Goal: Task Accomplishment & Management: Use online tool/utility

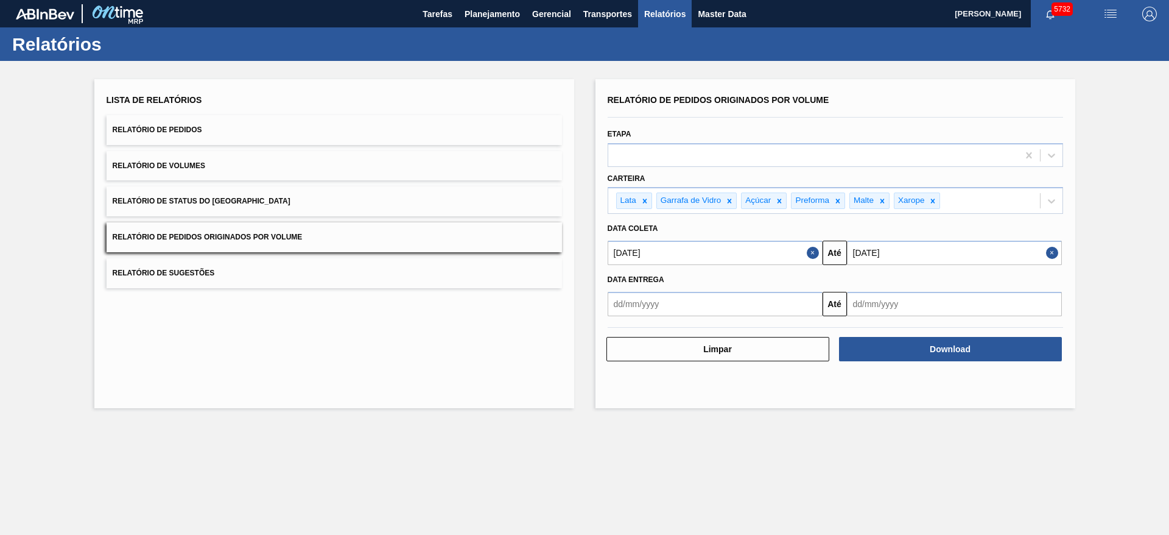
click at [811, 250] on button "Close" at bounding box center [815, 253] width 16 height 24
click at [737, 253] on input "text" at bounding box center [715, 253] width 215 height 24
click at [621, 278] on button "Previous Month" at bounding box center [619, 282] width 9 height 9
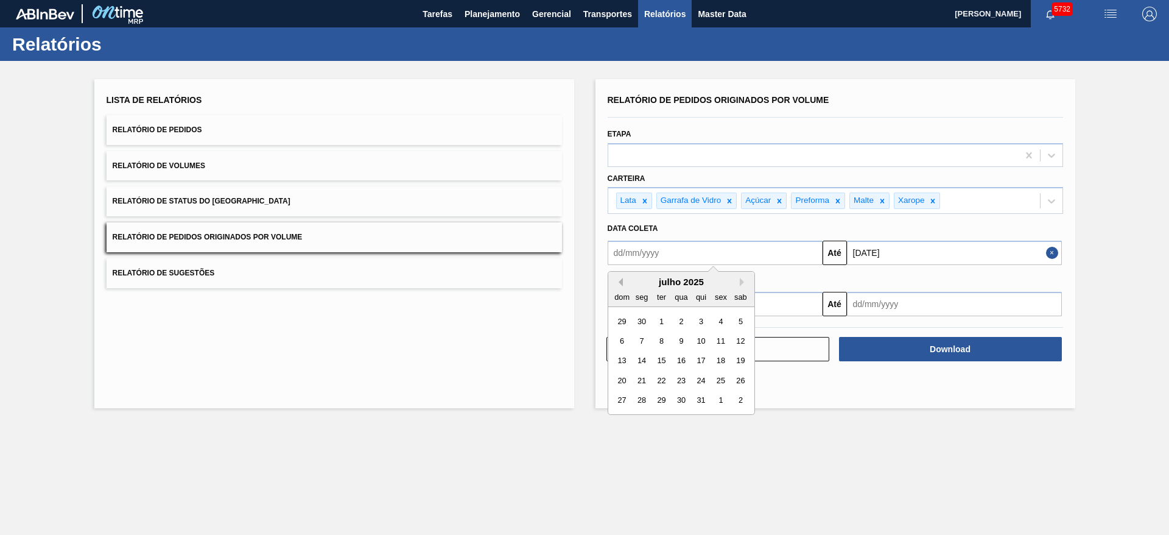
click at [621, 278] on button "Previous Month" at bounding box center [619, 282] width 9 height 9
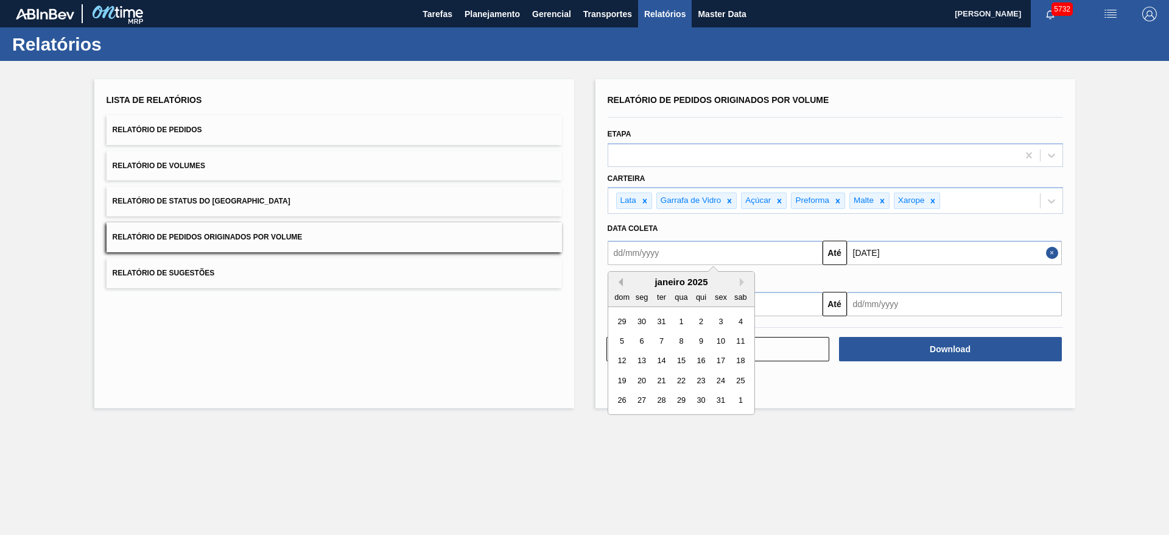
click at [621, 278] on button "Previous Month" at bounding box center [619, 282] width 9 height 9
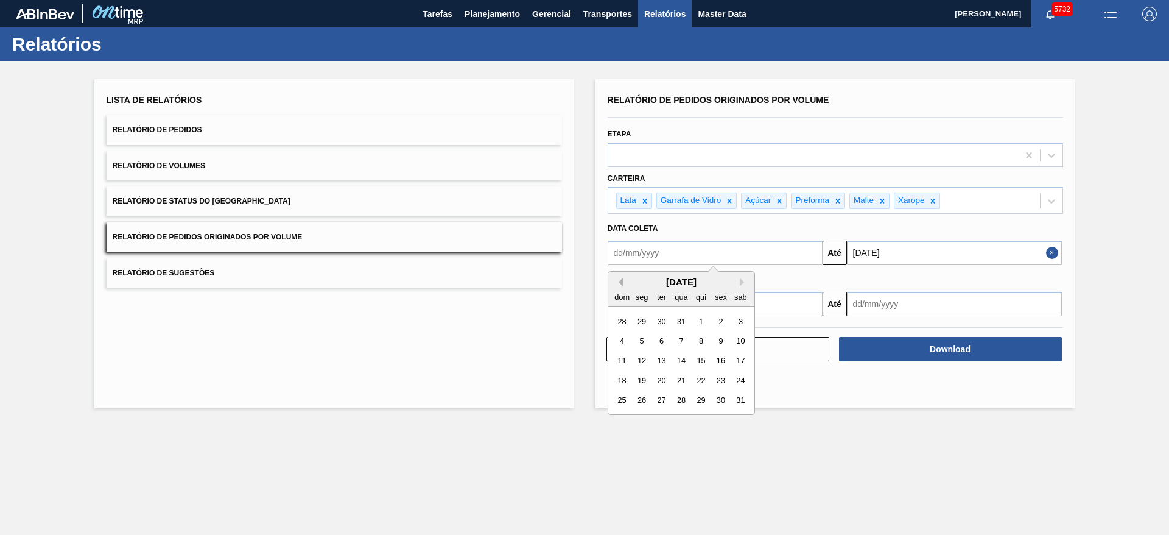
click at [621, 278] on button "Previous Month" at bounding box center [619, 282] width 9 height 9
click at [738, 322] on div "1" at bounding box center [740, 321] width 16 height 16
type input "[DATE]"
click at [1059, 250] on button "Close" at bounding box center [1054, 253] width 16 height 24
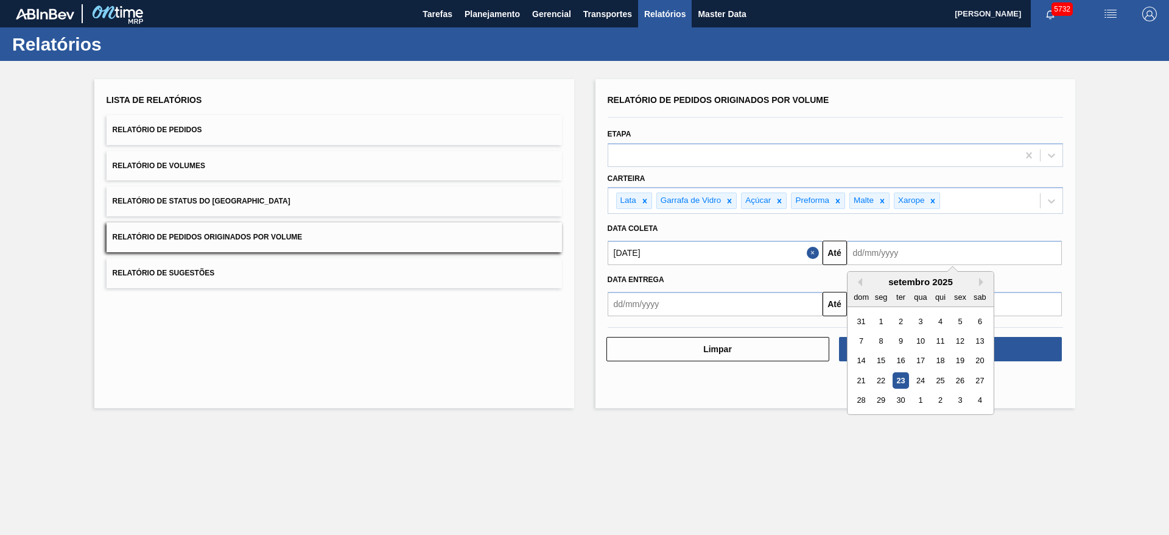
click at [966, 256] on input "text" at bounding box center [954, 253] width 215 height 24
click at [861, 281] on button "Previous Month" at bounding box center [858, 282] width 9 height 9
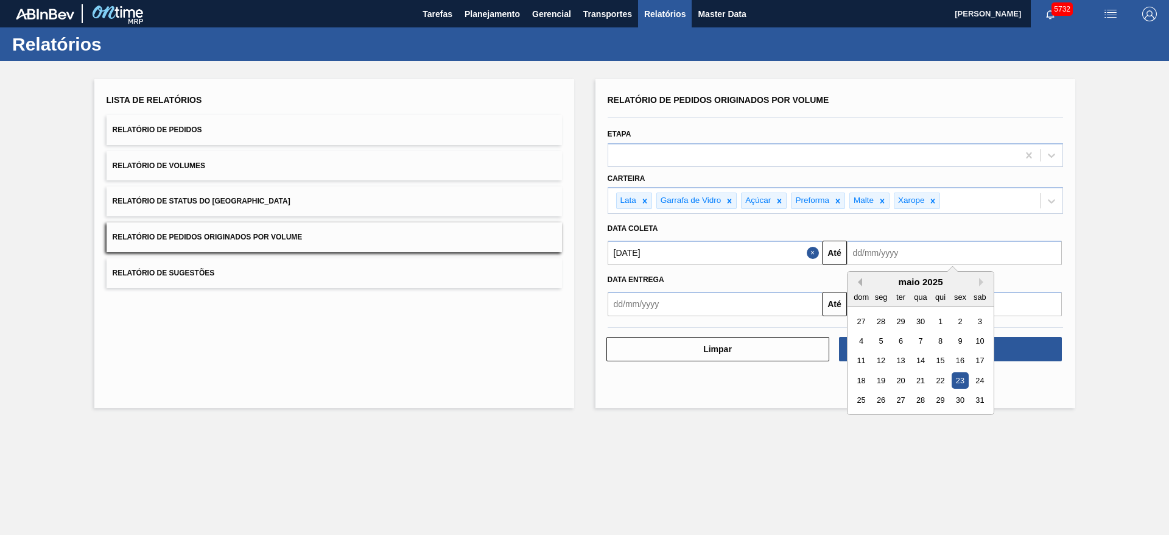
click at [861, 281] on button "Previous Month" at bounding box center [858, 282] width 9 height 9
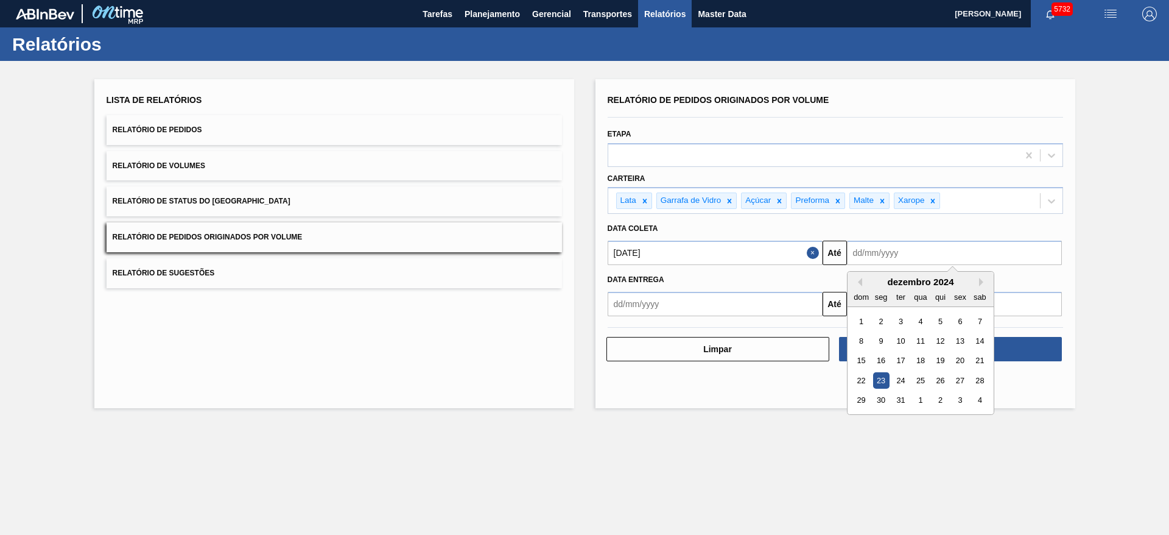
click at [906, 398] on div "31" at bounding box center [900, 400] width 16 height 16
type input "[DATE]"
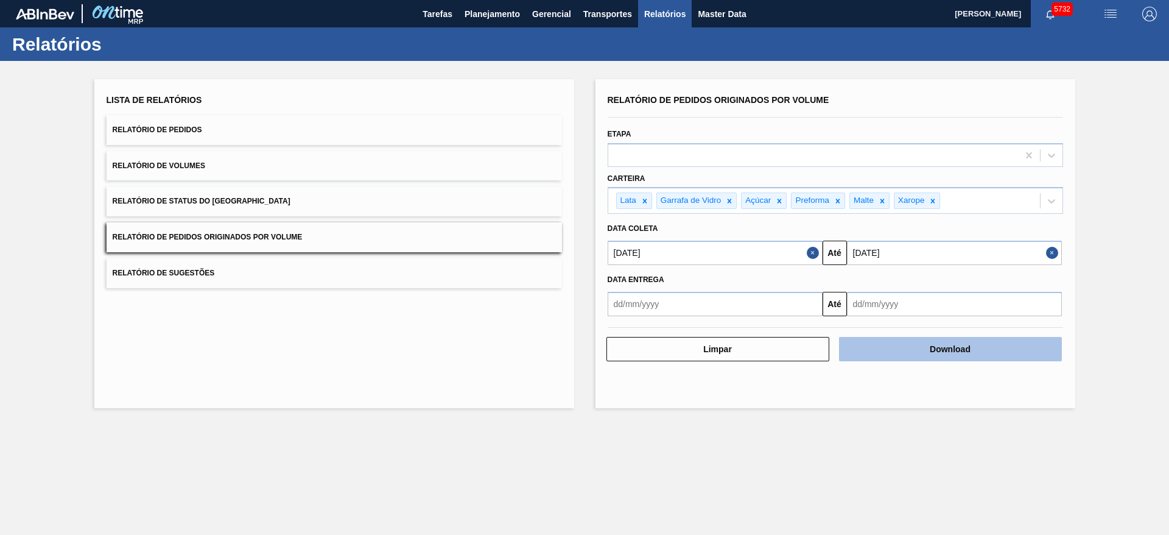
click at [974, 345] on button "Download" at bounding box center [950, 349] width 223 height 24
